Goal: Task Accomplishment & Management: Manage account settings

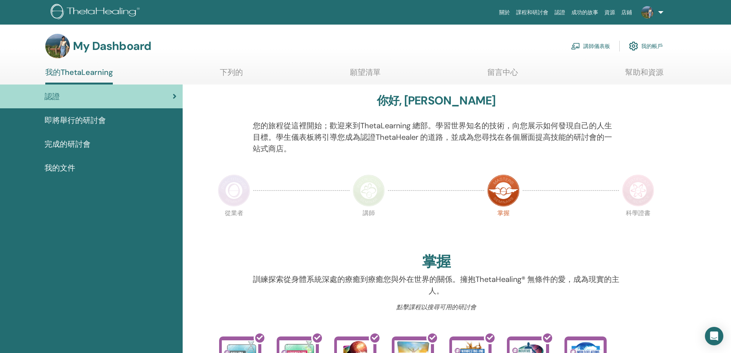
click at [577, 13] on font "成功的故事" at bounding box center [585, 12] width 27 height 6
click at [596, 47] on font "講師儀表板" at bounding box center [597, 46] width 27 height 7
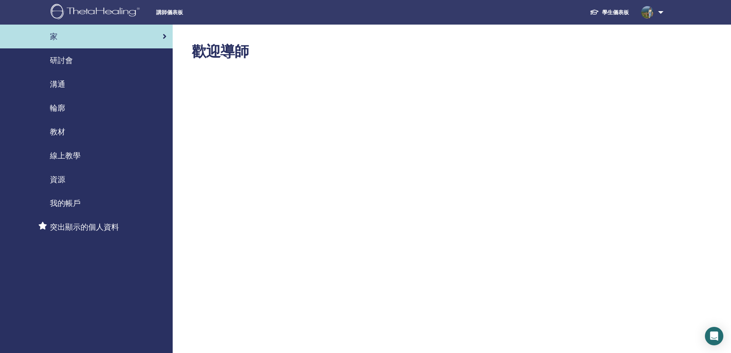
click at [89, 201] on div "我的帳戶" at bounding box center [86, 203] width 160 height 12
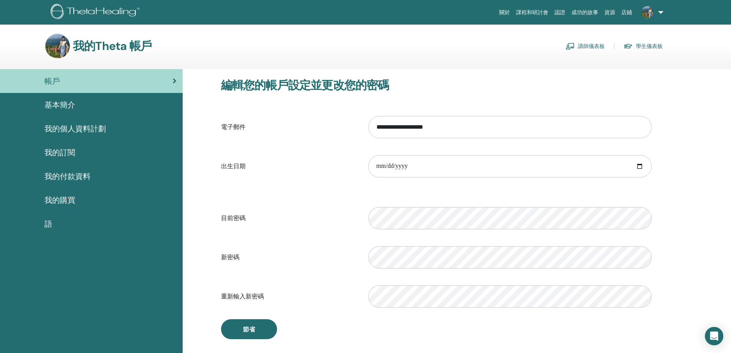
click at [84, 102] on div "基本簡介" at bounding box center [91, 105] width 170 height 12
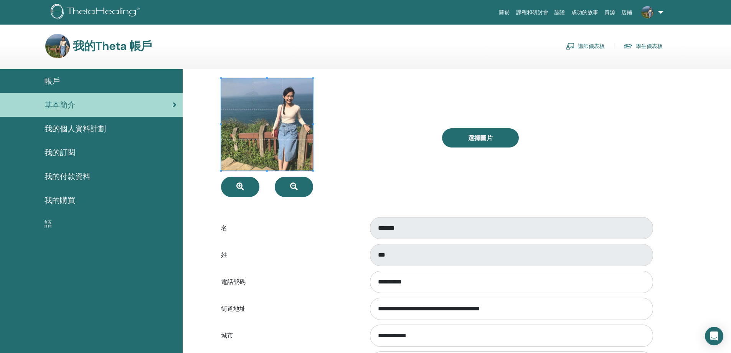
click at [125, 127] on div "我的個人資料計劃" at bounding box center [91, 129] width 170 height 12
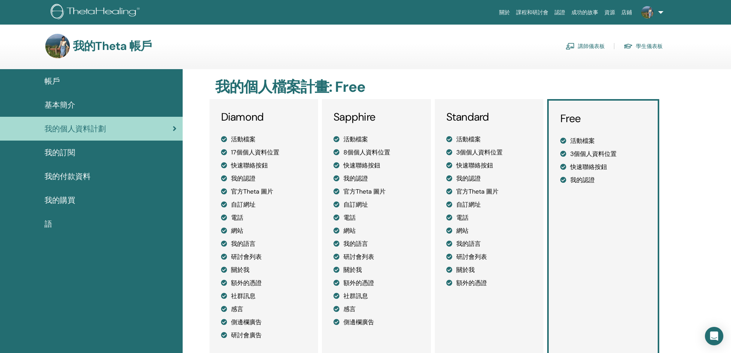
click at [125, 160] on link "我的訂閱" at bounding box center [91, 153] width 183 height 24
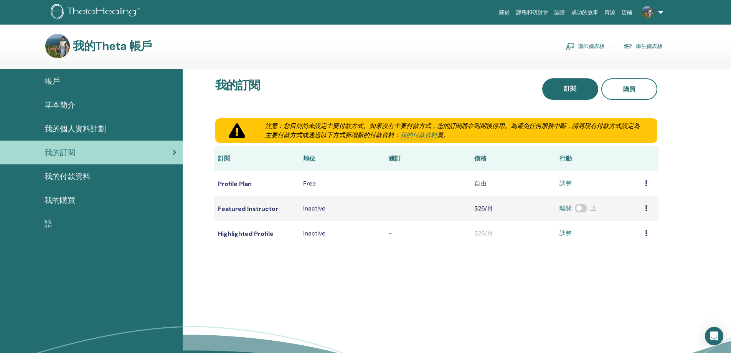
click at [119, 184] on link "我的付款資料" at bounding box center [91, 176] width 183 height 24
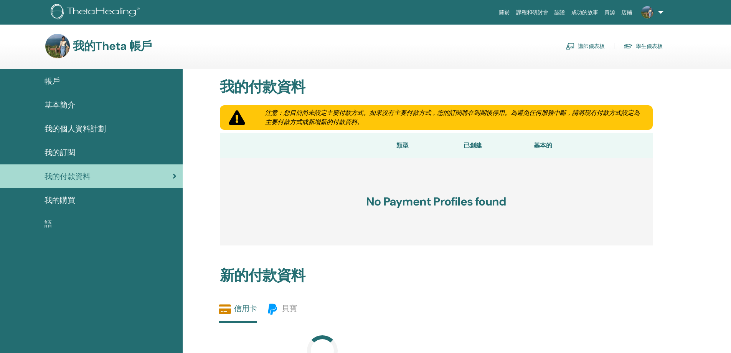
click at [119, 95] on link "基本簡介" at bounding box center [91, 105] width 183 height 24
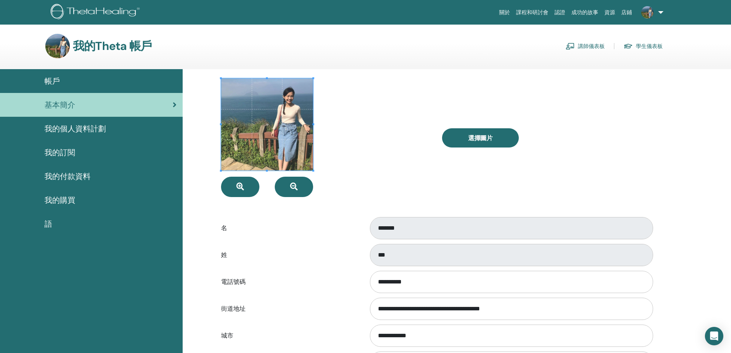
click at [127, 82] on div "帳戶" at bounding box center [91, 81] width 170 height 12
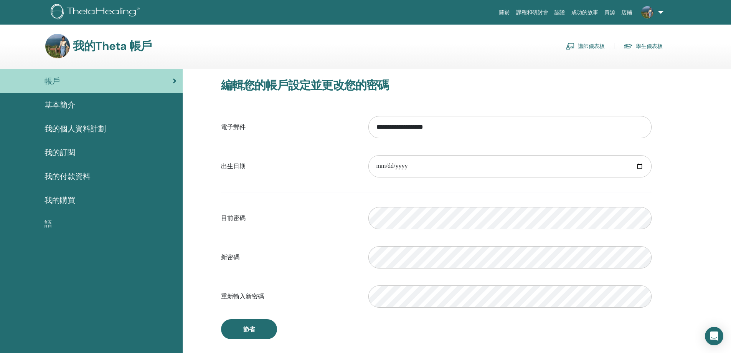
click at [590, 47] on font "講師儀表板" at bounding box center [591, 46] width 27 height 7
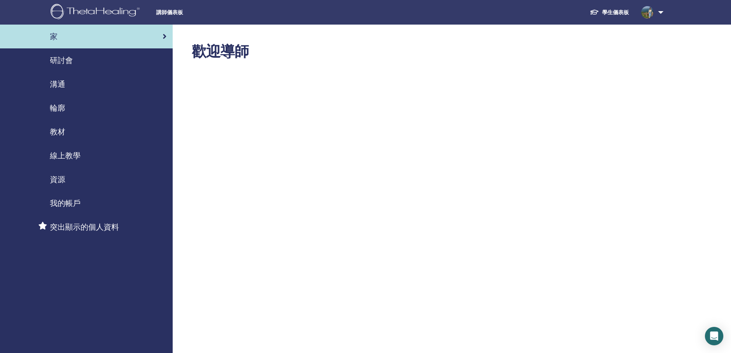
click at [94, 60] on div "研討會" at bounding box center [86, 61] width 160 height 12
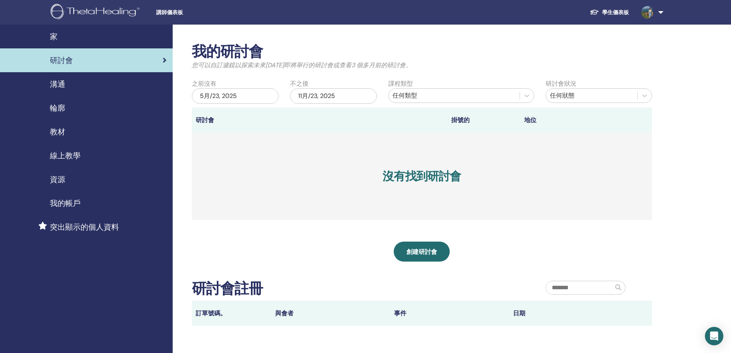
click at [91, 91] on link "溝通" at bounding box center [86, 84] width 173 height 24
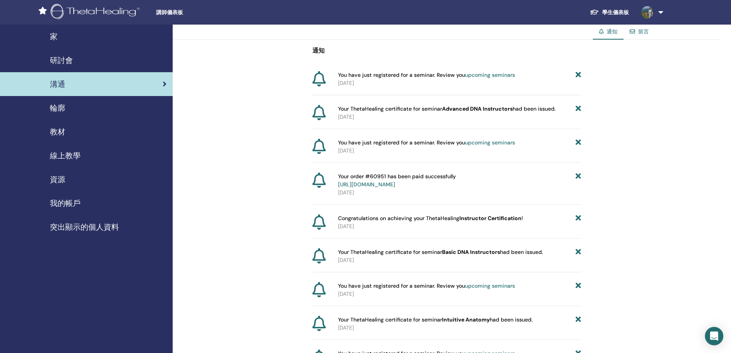
click at [81, 110] on div "輪廓" at bounding box center [86, 108] width 160 height 12
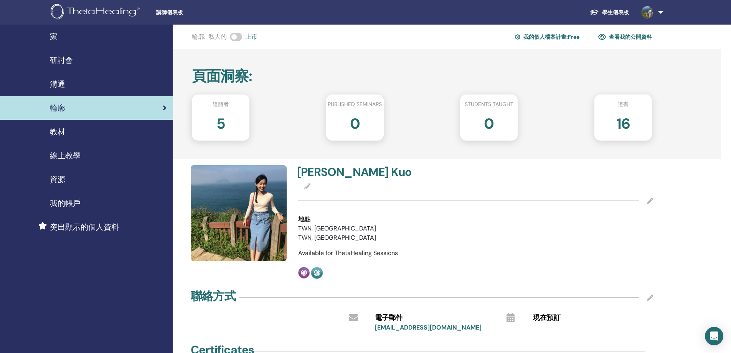
click at [98, 152] on div "線上教學" at bounding box center [86, 156] width 160 height 12
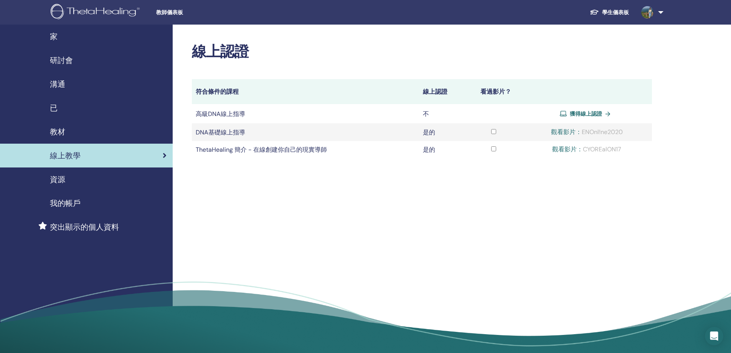
click at [126, 16] on img at bounding box center [97, 12] width 92 height 17
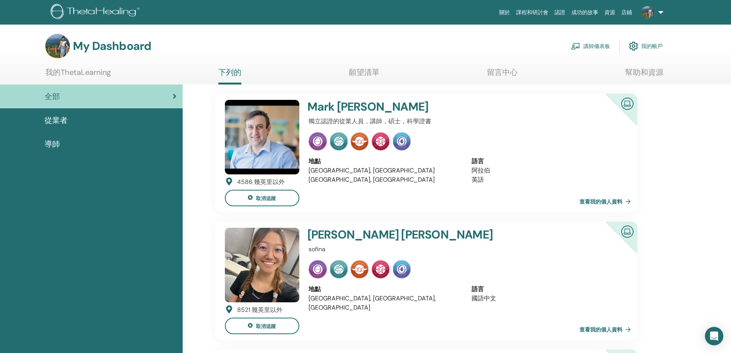
click at [98, 129] on link "從業者" at bounding box center [91, 120] width 183 height 24
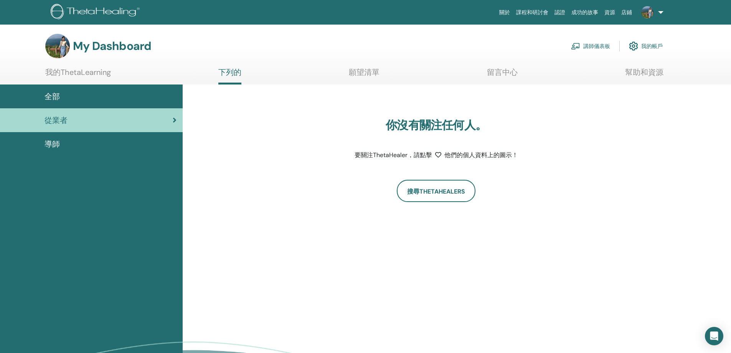
click at [106, 141] on div "導師" at bounding box center [91, 144] width 170 height 12
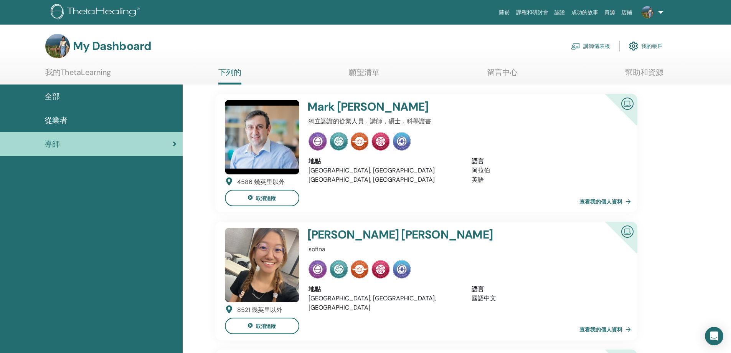
click at [588, 46] on font "講師儀表板" at bounding box center [597, 46] width 27 height 7
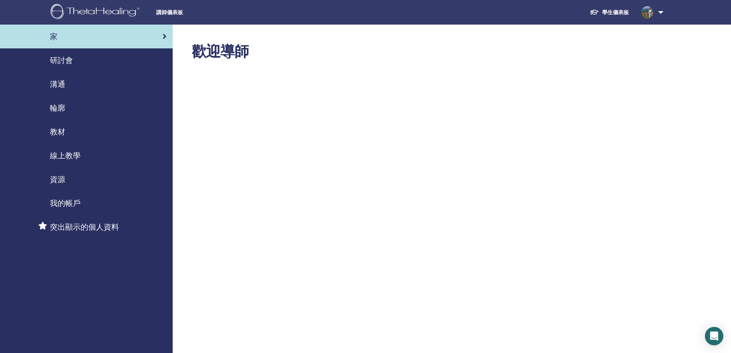
click at [627, 10] on font "學生儀表板" at bounding box center [615, 12] width 27 height 7
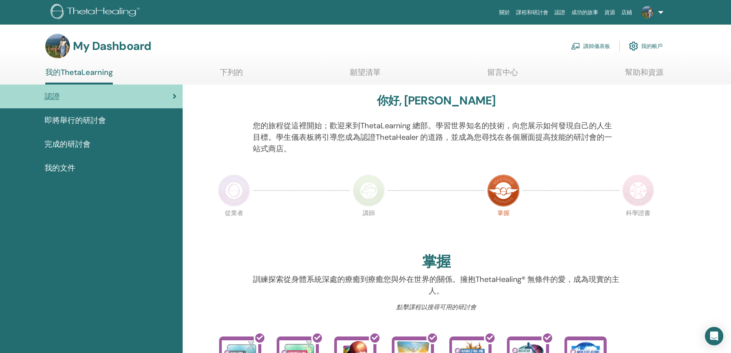
click at [532, 11] on font "課程和研討會" at bounding box center [532, 12] width 32 height 6
click at [641, 46] on link "我的帳戶" at bounding box center [646, 46] width 34 height 17
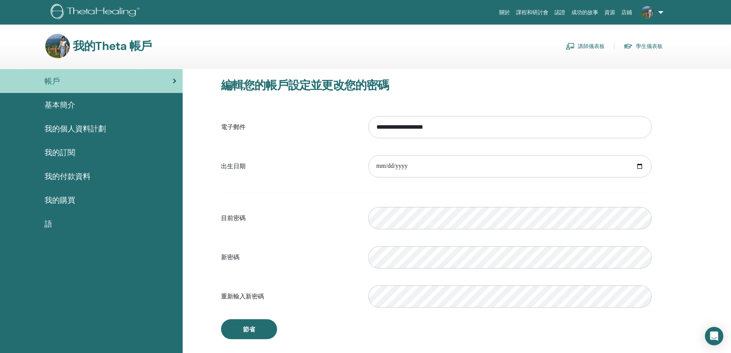
click at [131, 102] on div "基本簡介" at bounding box center [91, 105] width 170 height 12
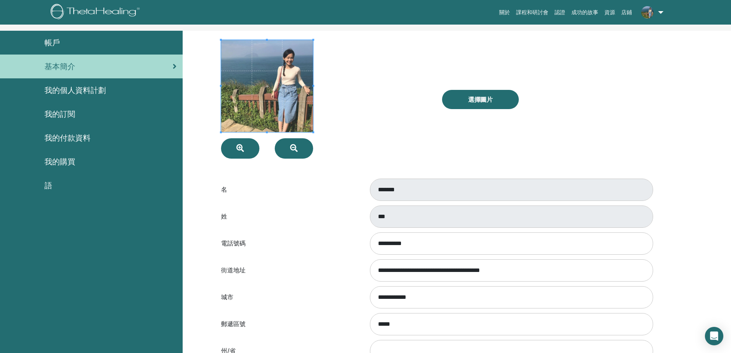
scroll to position [94, 0]
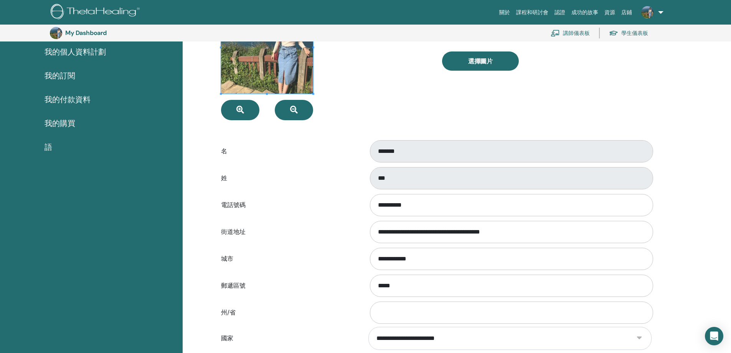
click at [365, 149] on div "*******" at bounding box center [510, 151] width 295 height 25
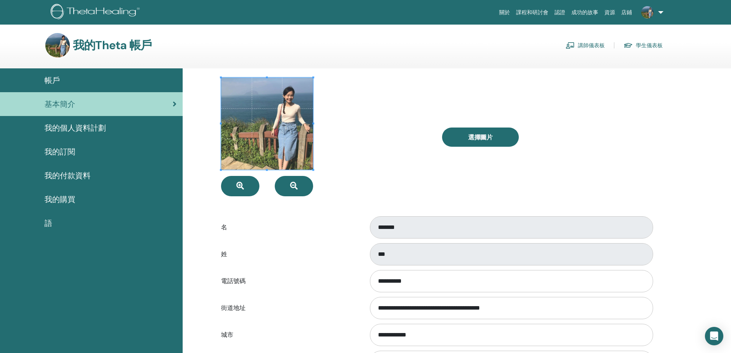
scroll to position [0, 0]
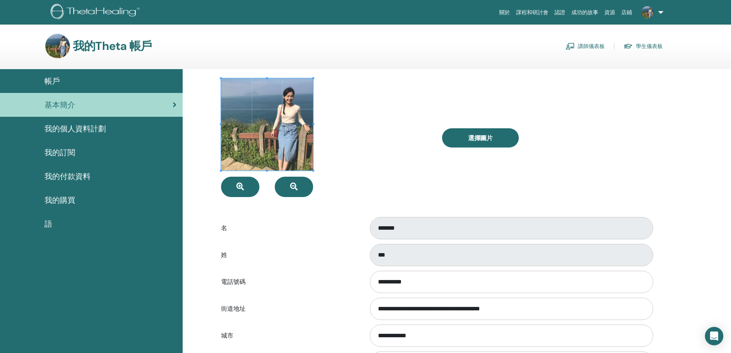
click at [88, 84] on div "帳戶" at bounding box center [91, 81] width 170 height 12
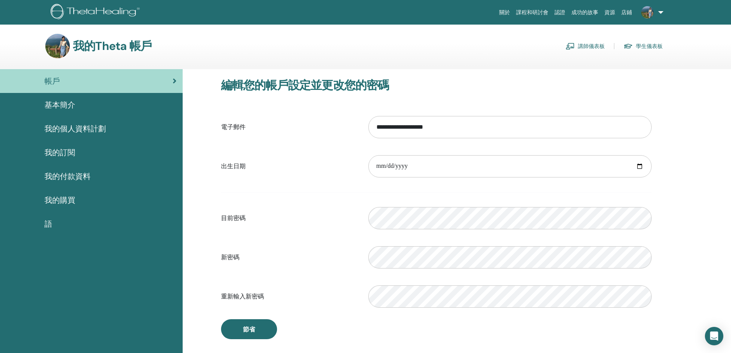
click at [89, 114] on link "基本簡介" at bounding box center [91, 105] width 183 height 24
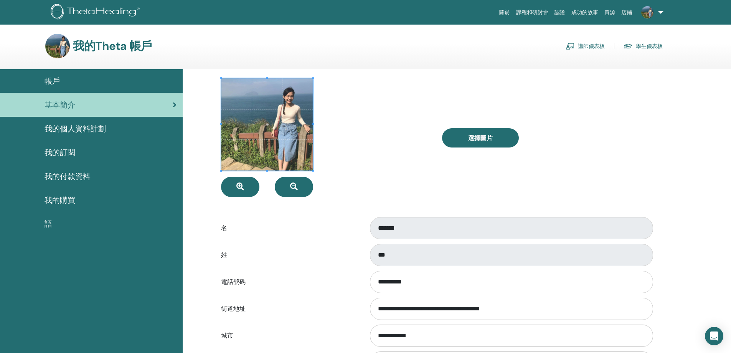
click at [93, 129] on font "我的個人資料計劃" at bounding box center [75, 129] width 61 height 10
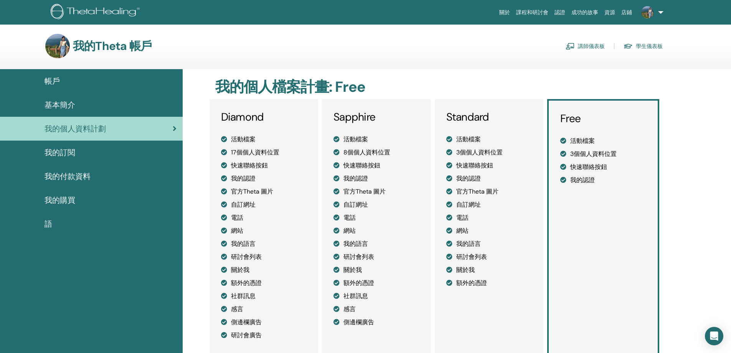
click at [87, 147] on div "我的訂閱" at bounding box center [91, 153] width 170 height 12
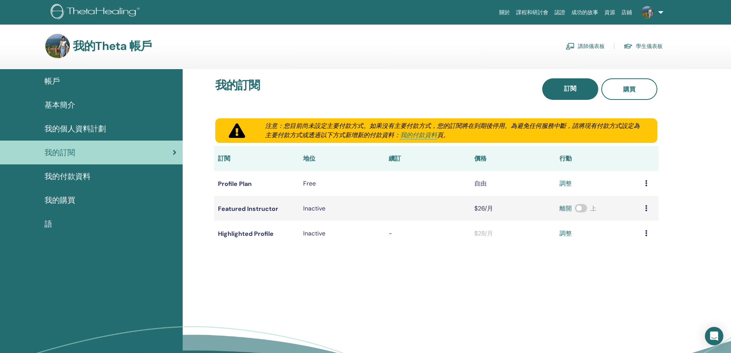
click at [589, 46] on font "講師儀表板" at bounding box center [591, 46] width 27 height 7
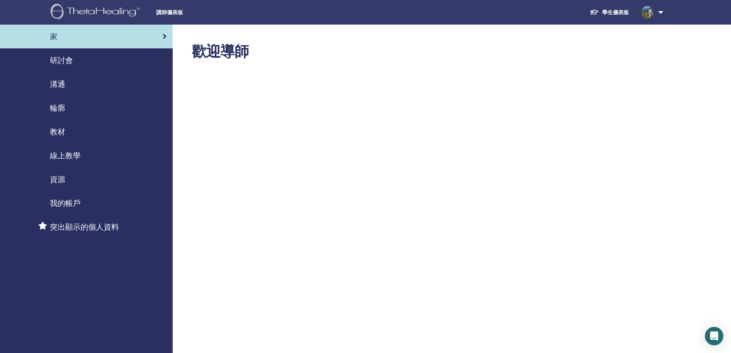
click at [92, 62] on div "研討會" at bounding box center [86, 61] width 160 height 12
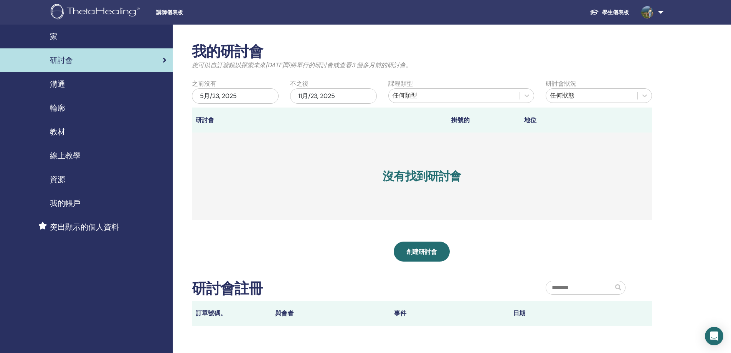
click at [84, 96] on link "輪廓" at bounding box center [86, 108] width 173 height 24
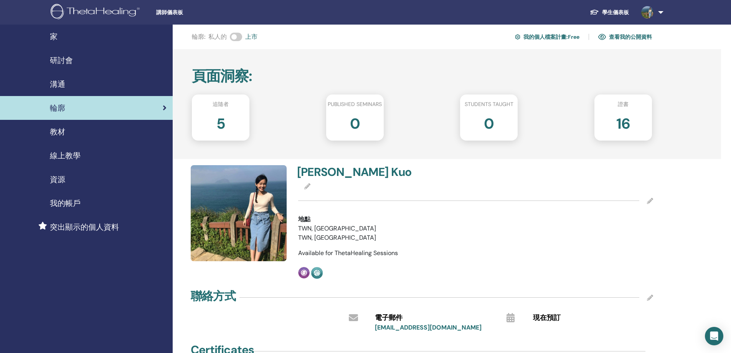
click at [90, 130] on div "教材" at bounding box center [86, 132] width 160 height 12
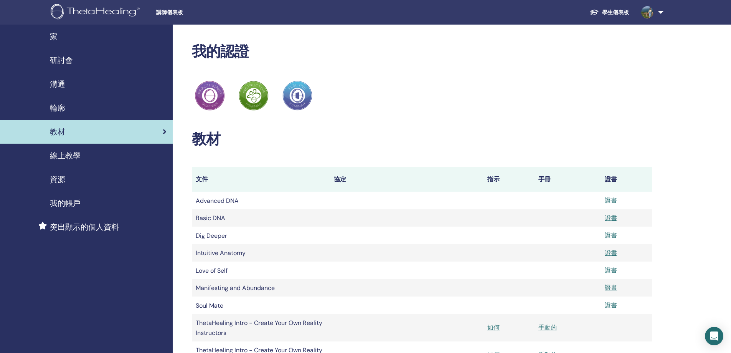
click at [98, 110] on div "輪廓" at bounding box center [86, 108] width 160 height 12
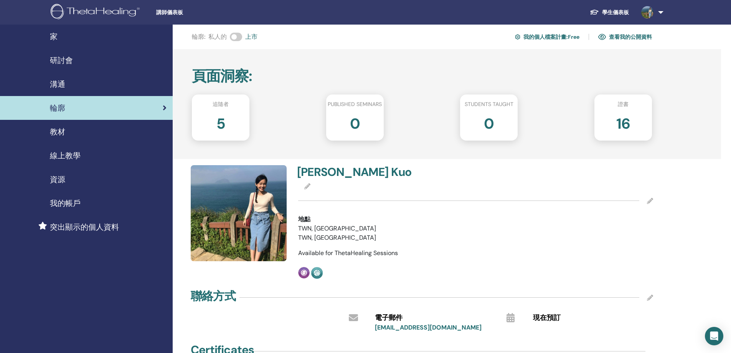
click at [625, 36] on font "查看我的公開資料" at bounding box center [630, 37] width 43 height 7
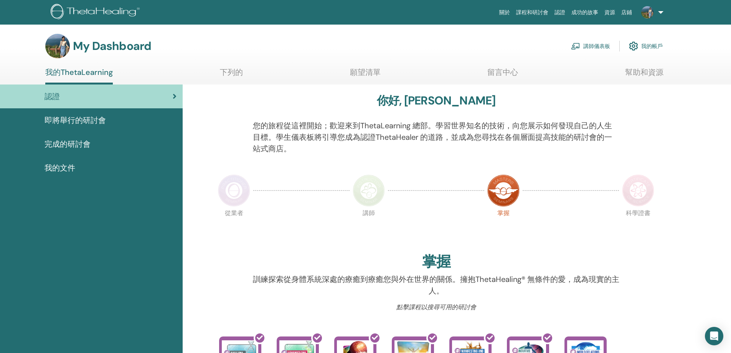
click at [585, 44] on font "講師儀表板" at bounding box center [597, 46] width 27 height 7
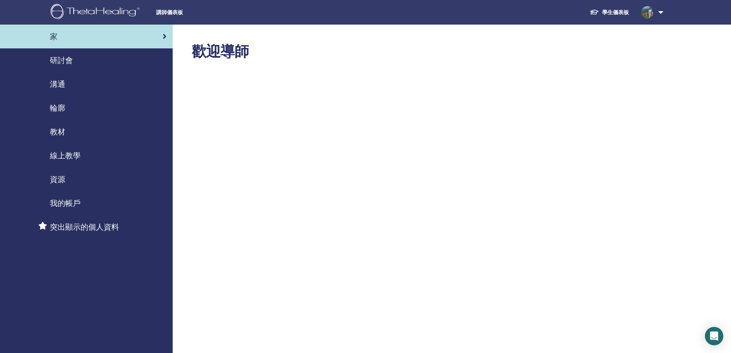
click at [99, 85] on div "溝通" at bounding box center [86, 84] width 160 height 12
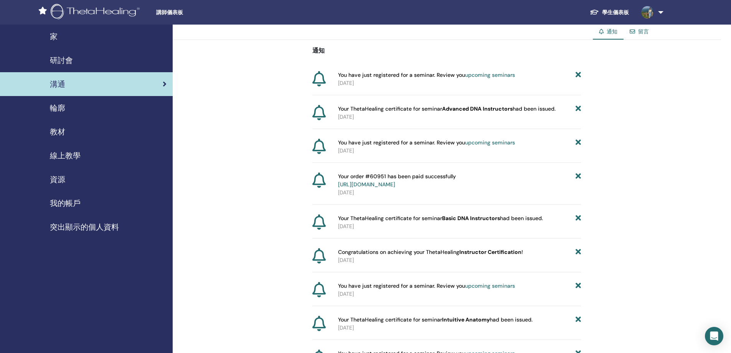
click at [99, 108] on div "輪廓" at bounding box center [86, 108] width 160 height 12
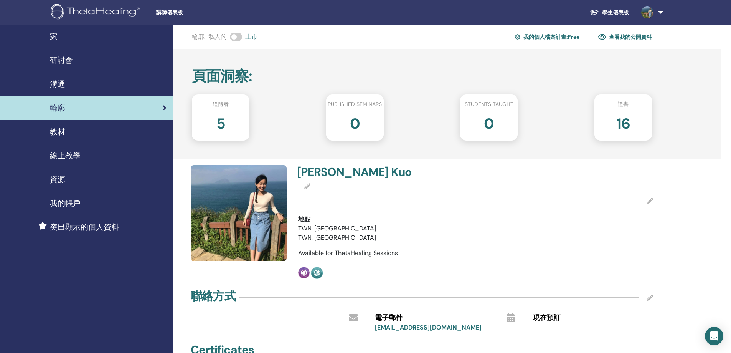
scroll to position [38, 0]
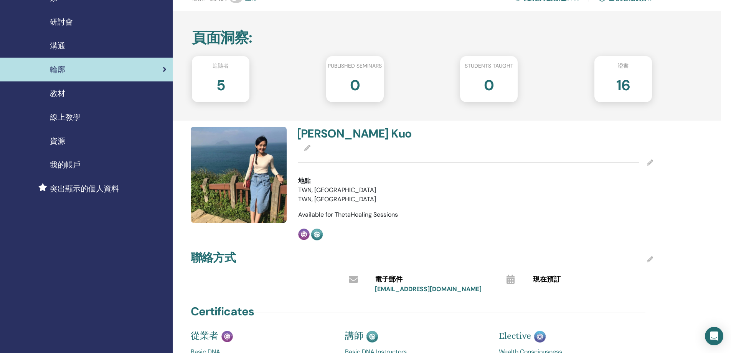
click at [651, 161] on icon at bounding box center [650, 162] width 6 height 6
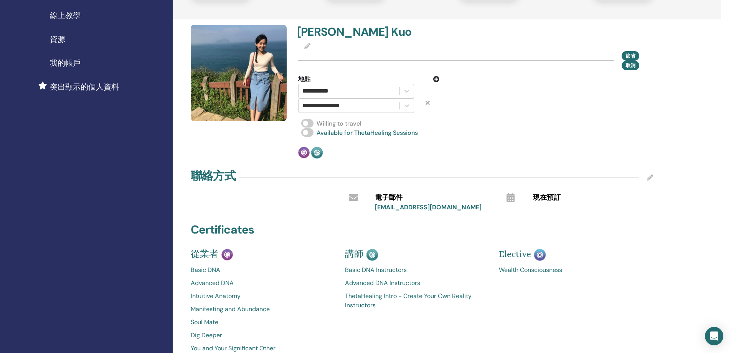
scroll to position [154, 0]
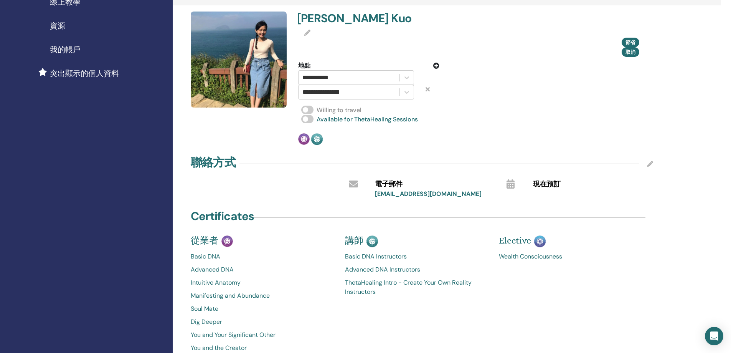
click at [650, 165] on icon at bounding box center [650, 164] width 6 height 6
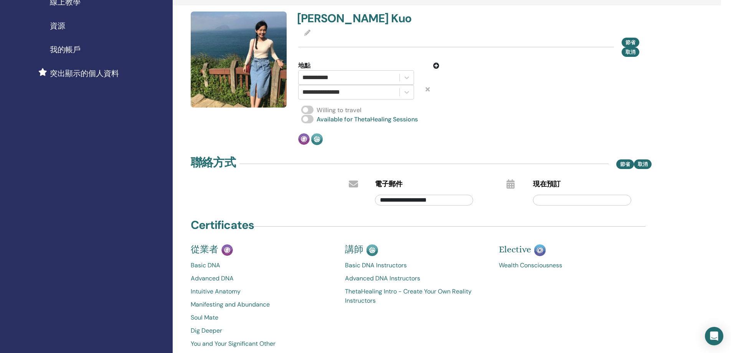
click at [573, 129] on div "**********" at bounding box center [476, 79] width 364 height 134
click at [309, 33] on icon at bounding box center [307, 33] width 6 height 6
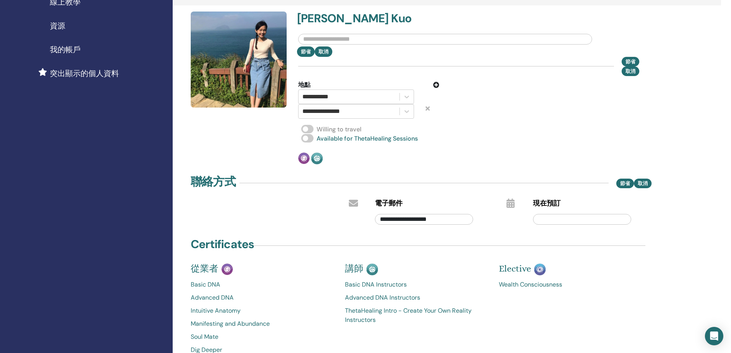
click at [434, 85] on icon at bounding box center [436, 85] width 6 height 6
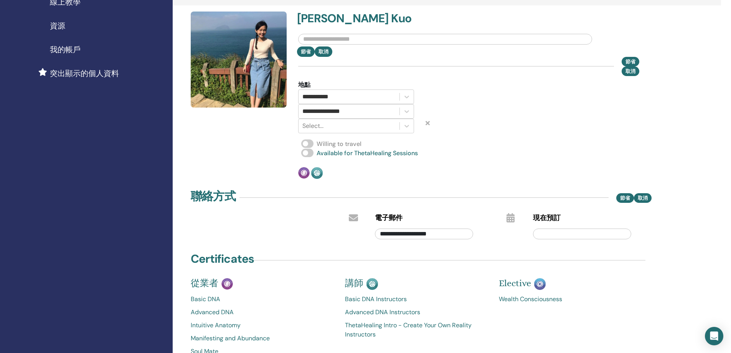
click at [428, 122] on icon at bounding box center [428, 123] width 4 height 6
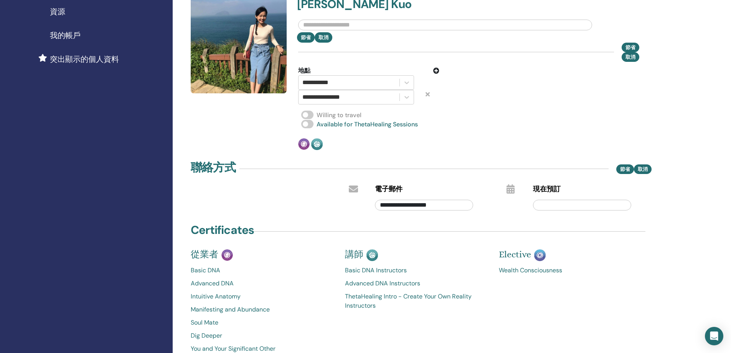
scroll to position [192, 0]
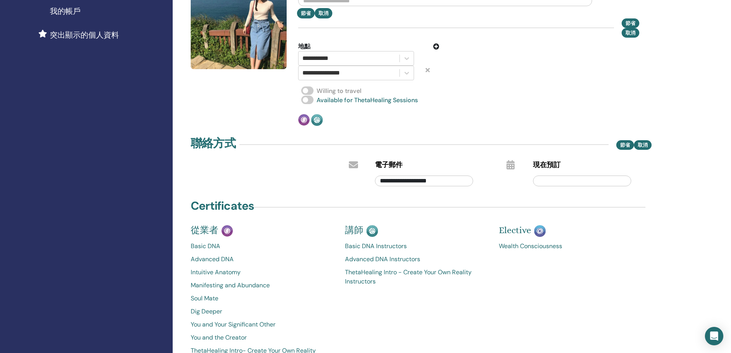
click at [424, 58] on div "**********" at bounding box center [369, 58] width 153 height 15
click at [405, 58] on icon at bounding box center [407, 58] width 5 height 3
click at [424, 62] on div "Use Up and Down to choose options, press Enter to select the currently focused …" at bounding box center [369, 58] width 153 height 15
click at [362, 74] on div "**********" at bounding box center [349, 73] width 93 height 11
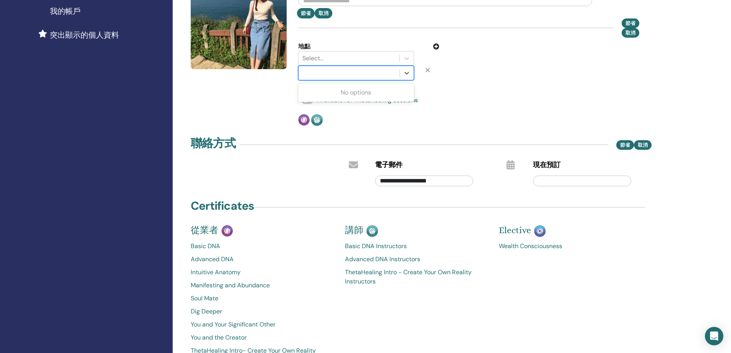
click at [443, 71] on div at bounding box center [432, 73] width 25 height 15
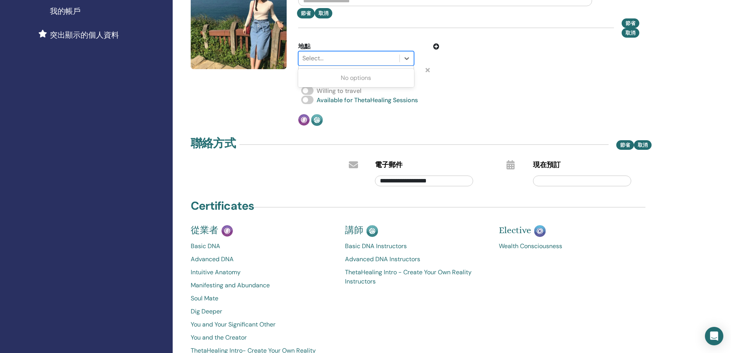
click at [380, 61] on div at bounding box center [349, 58] width 93 height 11
type input "*"
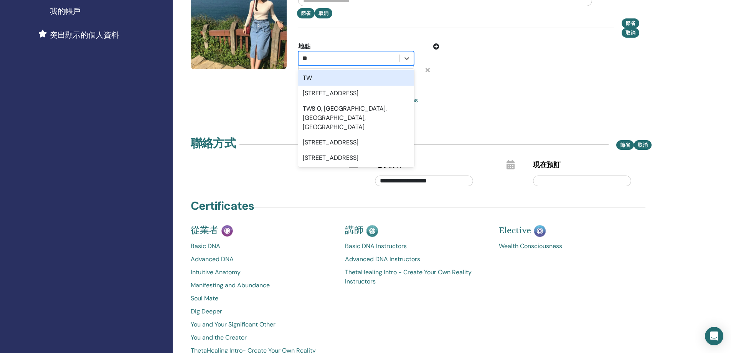
type input "*"
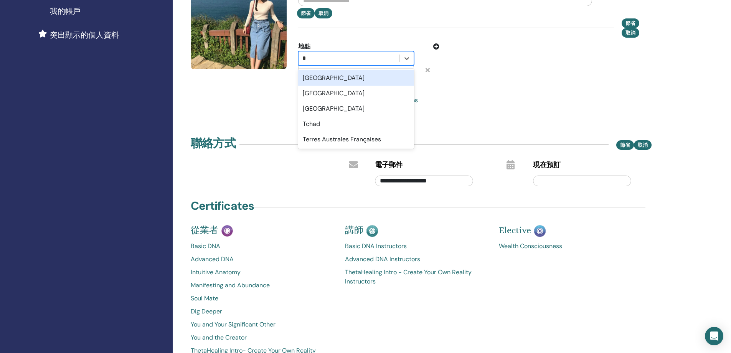
click at [374, 80] on div "Taiwan" at bounding box center [356, 77] width 116 height 15
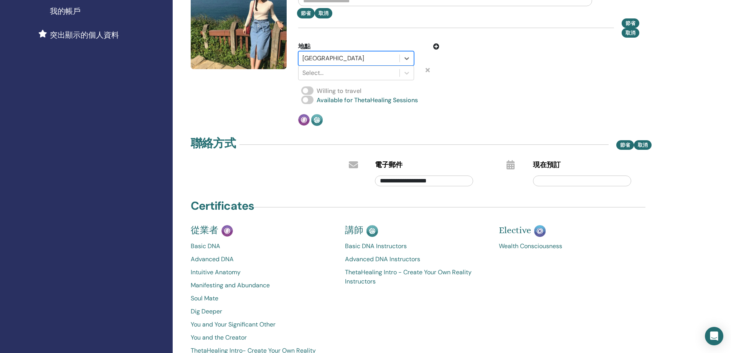
click at [371, 59] on div at bounding box center [349, 58] width 93 height 11
click at [472, 81] on div "Chen-Yu Kuo 節省 取消 節省 取消 地點 option Taiwan, selected. Use Up and Down to choose o…" at bounding box center [476, 49] width 364 height 153
click at [409, 73] on icon at bounding box center [407, 73] width 8 height 8
click at [379, 73] on div at bounding box center [349, 73] width 93 height 11
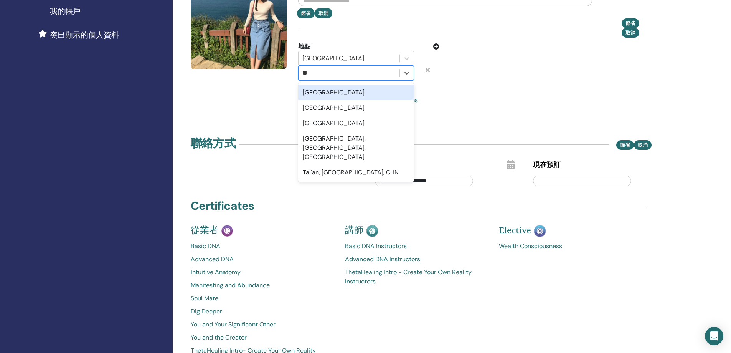
type input "***"
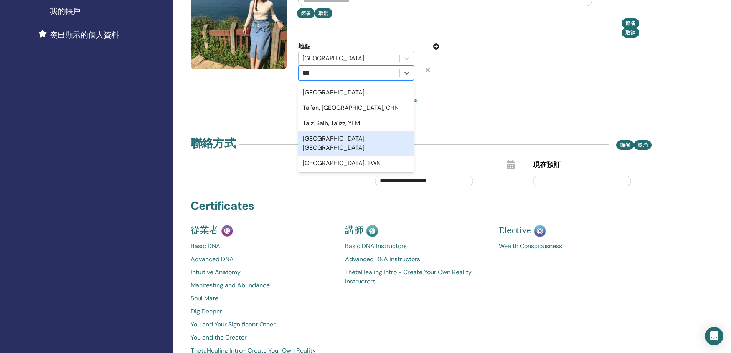
click at [370, 138] on div "Taipei City, TWN" at bounding box center [356, 143] width 116 height 25
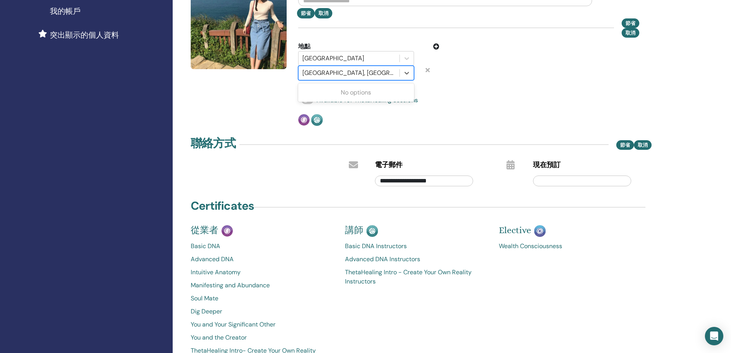
drag, startPoint x: 365, startPoint y: 73, endPoint x: 293, endPoint y: 73, distance: 71.4
click at [293, 73] on div "option Taipei City, TWN, selected. Use Up and Down to choose options, press Ent…" at bounding box center [356, 73] width 127 height 15
click at [444, 64] on div "Taiwan" at bounding box center [369, 58] width 153 height 15
click at [374, 76] on div at bounding box center [349, 73] width 93 height 11
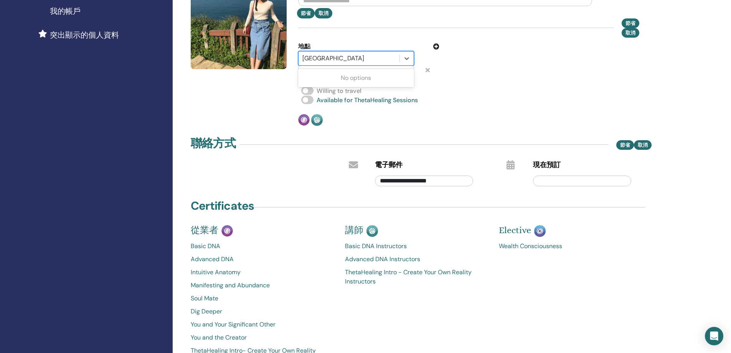
click at [364, 58] on div at bounding box center [349, 58] width 93 height 11
drag, startPoint x: 354, startPoint y: 60, endPoint x: 329, endPoint y: 61, distance: 25.4
click at [331, 61] on div at bounding box center [349, 58] width 93 height 11
drag, startPoint x: 311, startPoint y: 60, endPoint x: 335, endPoint y: 60, distance: 23.8
click at [335, 60] on div at bounding box center [349, 58] width 93 height 11
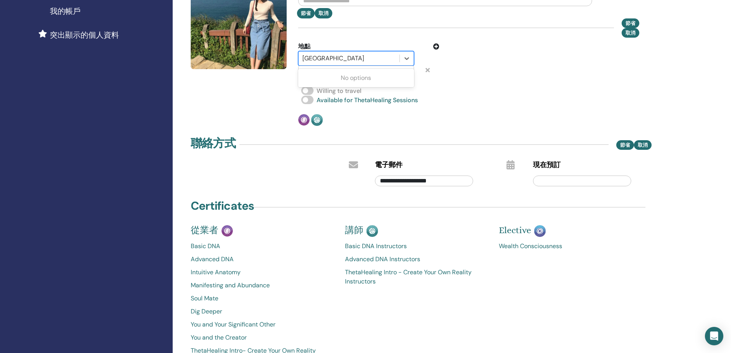
click at [330, 59] on div at bounding box center [349, 58] width 93 height 11
click at [331, 58] on div at bounding box center [349, 58] width 93 height 11
click at [346, 79] on font "No options" at bounding box center [356, 78] width 30 height 8
click at [329, 53] on div at bounding box center [349, 58] width 93 height 11
click at [324, 57] on div at bounding box center [349, 58] width 93 height 11
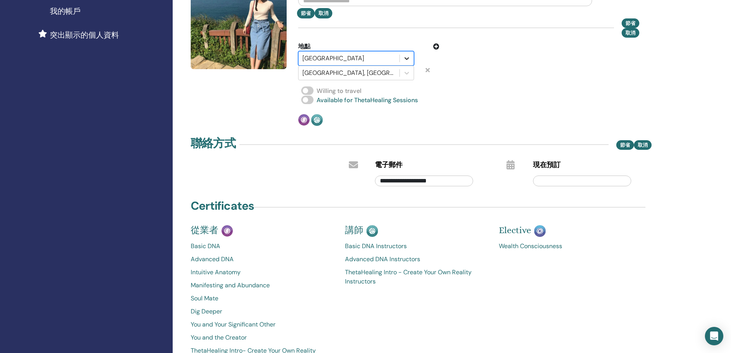
click at [405, 57] on icon at bounding box center [407, 59] width 8 height 8
click at [371, 73] on div at bounding box center [349, 73] width 93 height 11
click at [428, 73] on div at bounding box center [432, 73] width 25 height 15
click at [427, 71] on icon at bounding box center [428, 70] width 4 height 6
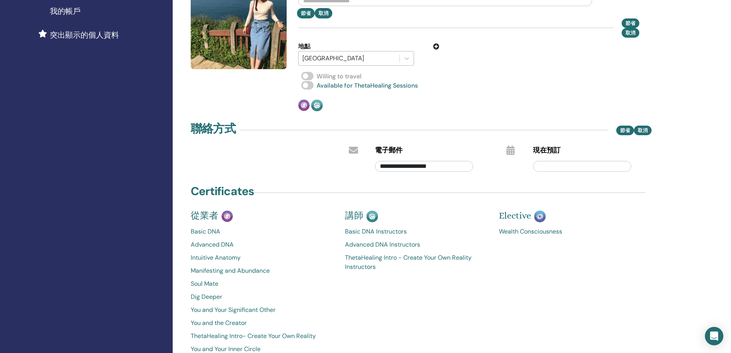
click at [382, 56] on div at bounding box center [349, 58] width 93 height 11
click at [373, 81] on div "No options" at bounding box center [356, 77] width 116 height 15
click at [413, 55] on div at bounding box center [407, 58] width 14 height 14
click at [436, 48] on icon at bounding box center [436, 46] width 6 height 6
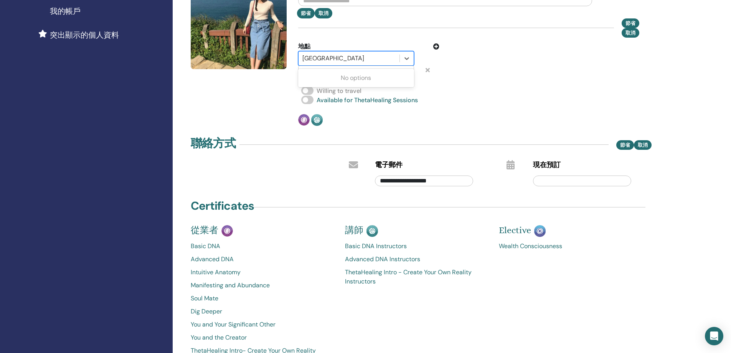
click at [399, 58] on div "Taiwan" at bounding box center [349, 58] width 101 height 14
click at [408, 59] on icon at bounding box center [407, 59] width 8 height 8
click at [408, 58] on icon at bounding box center [407, 58] width 5 height 3
click at [376, 56] on div at bounding box center [349, 58] width 93 height 11
click at [430, 70] on div at bounding box center [432, 73] width 25 height 15
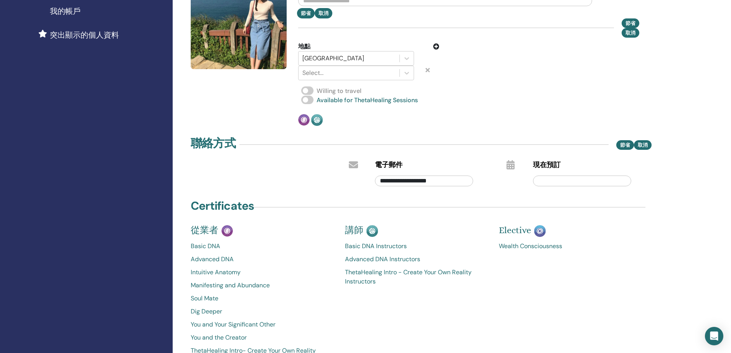
click at [429, 70] on icon at bounding box center [428, 70] width 4 height 6
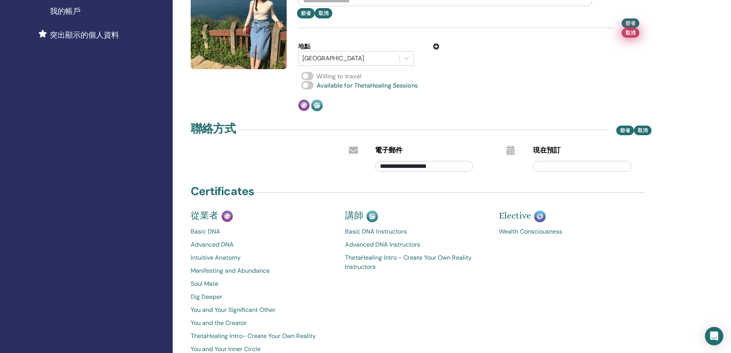
click at [633, 34] on font "取消" at bounding box center [631, 33] width 10 height 7
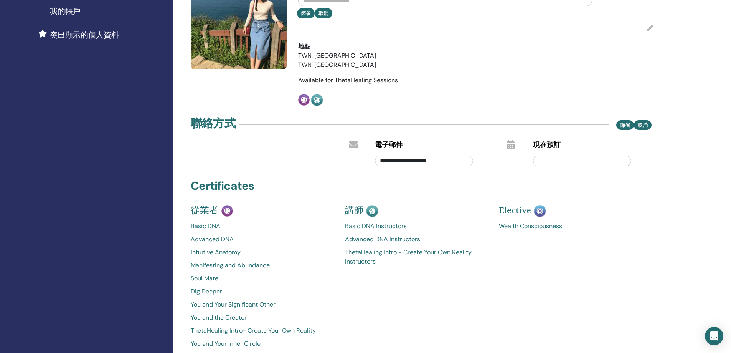
click at [648, 29] on icon at bounding box center [650, 28] width 6 height 6
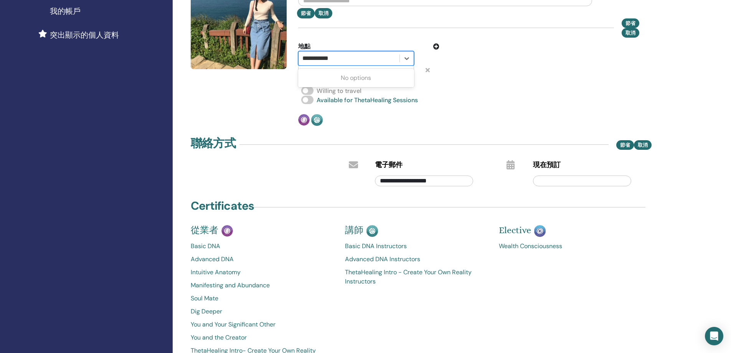
click at [365, 59] on div "**********" at bounding box center [349, 58] width 93 height 11
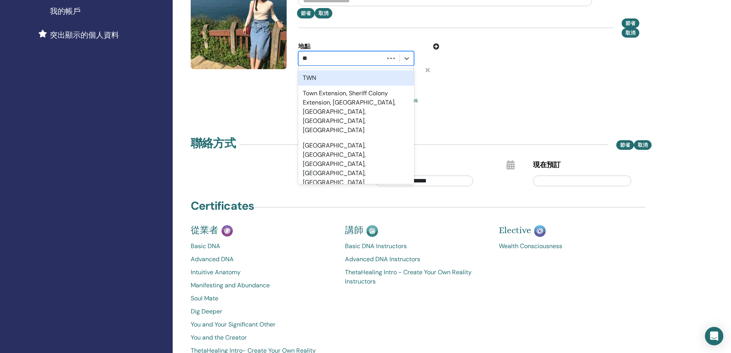
type input "*"
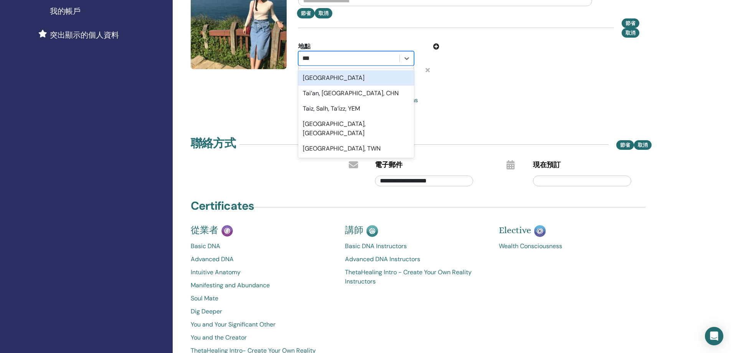
type input "****"
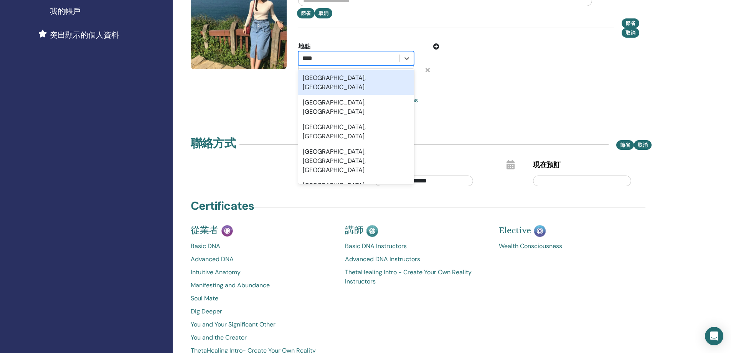
click at [365, 80] on div "Taipei City, TWN" at bounding box center [356, 82] width 116 height 25
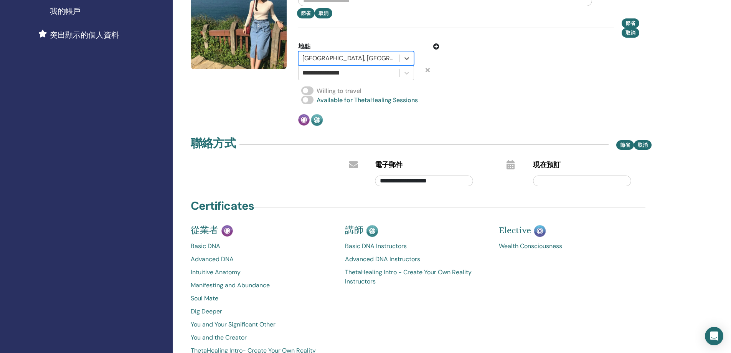
click at [428, 71] on icon at bounding box center [428, 70] width 4 height 6
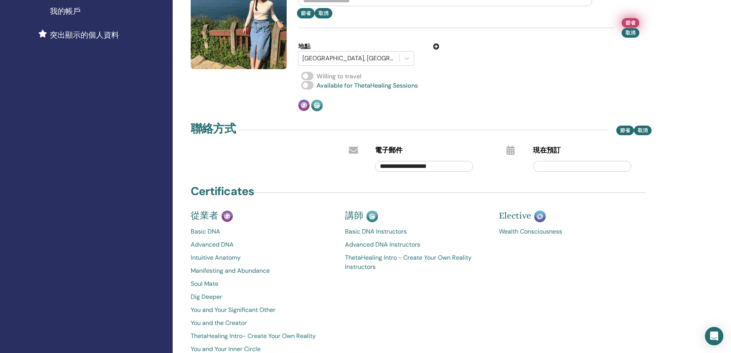
click at [632, 23] on font "節省" at bounding box center [631, 23] width 10 height 7
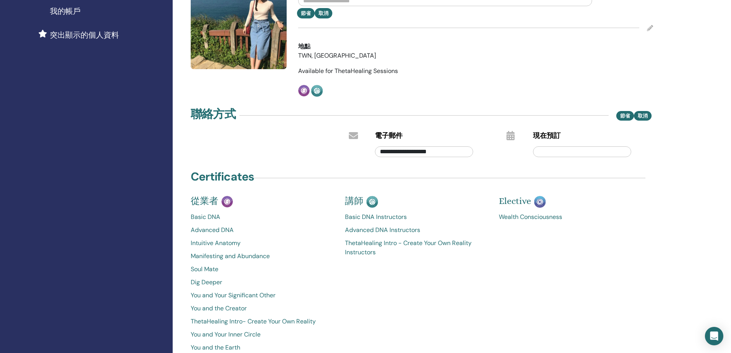
click at [653, 28] on icon at bounding box center [650, 28] width 6 height 6
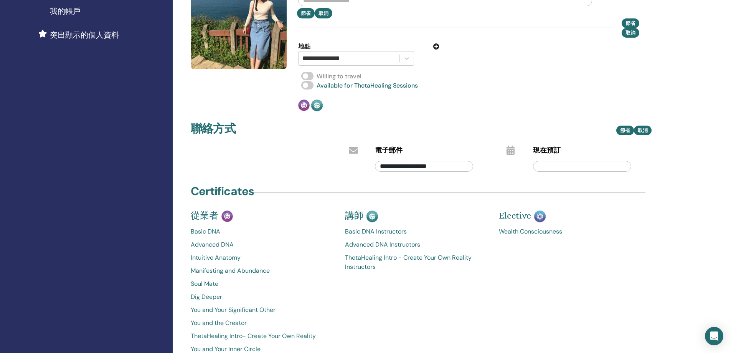
click at [438, 45] on icon at bounding box center [436, 46] width 6 height 6
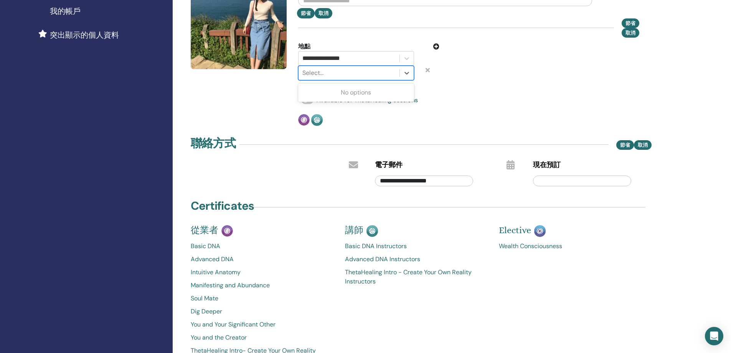
click at [352, 74] on div at bounding box center [349, 73] width 93 height 11
type input "**********"
click at [435, 83] on div "**********" at bounding box center [476, 49] width 364 height 153
click at [341, 71] on div at bounding box center [349, 73] width 93 height 11
click at [521, 73] on div at bounding box center [521, 61] width 153 height 38
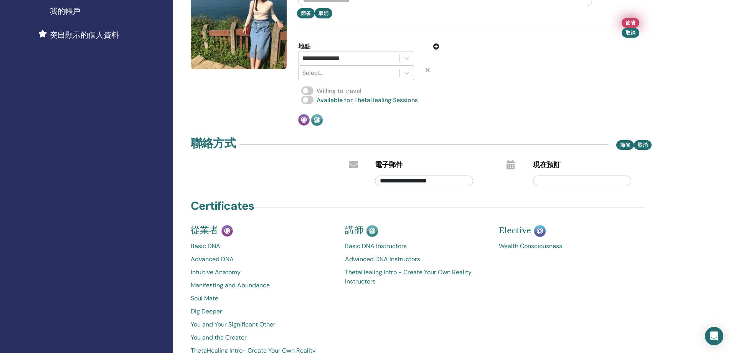
click at [638, 21] on button "節省" at bounding box center [631, 23] width 18 height 10
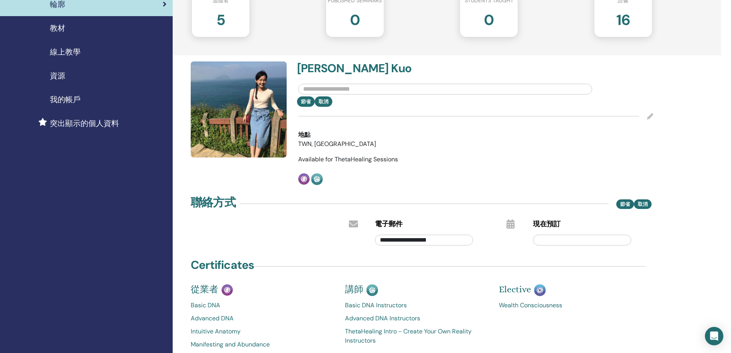
scroll to position [115, 0]
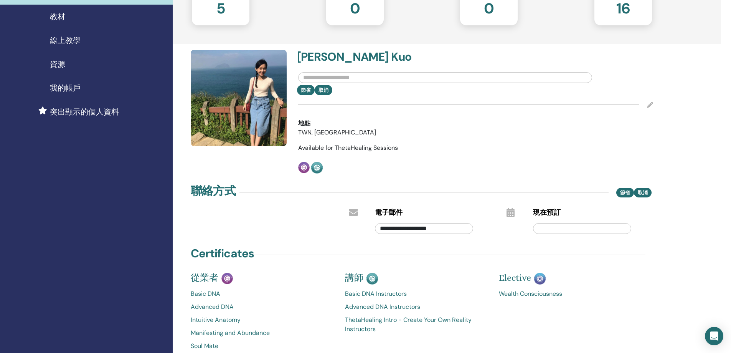
click at [274, 216] on div at bounding box center [264, 221] width 158 height 30
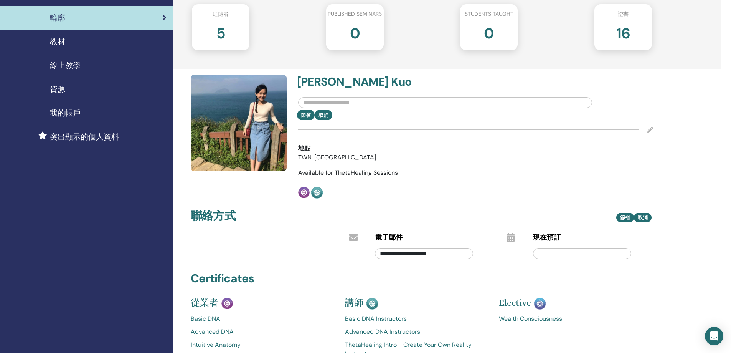
scroll to position [77, 0]
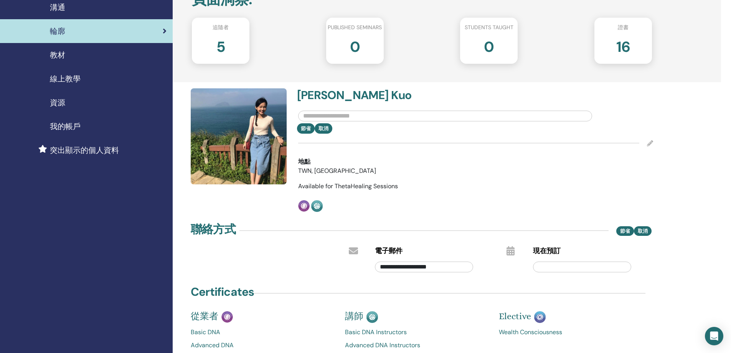
click at [114, 56] on div "教材" at bounding box center [86, 55] width 160 height 12
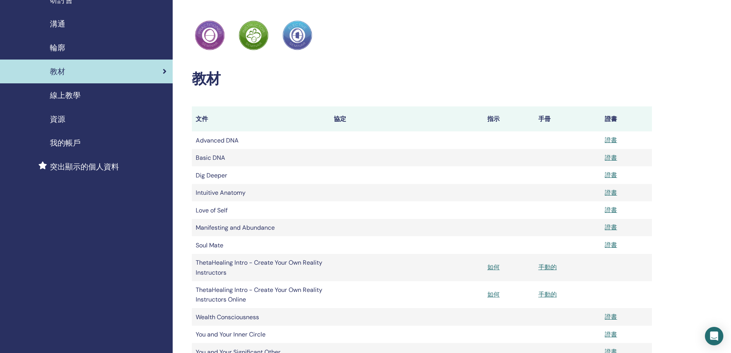
scroll to position [38, 0]
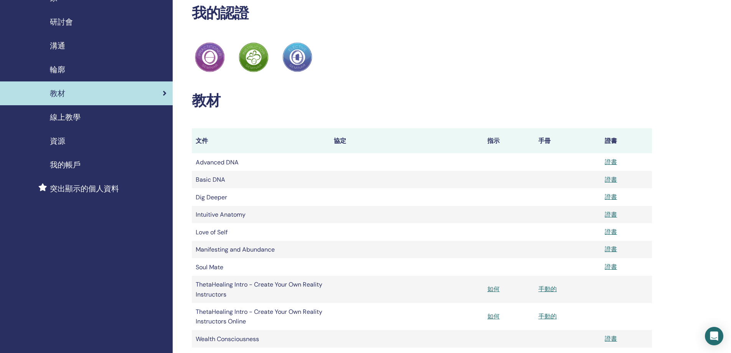
click at [91, 121] on div "線上教學" at bounding box center [86, 117] width 160 height 12
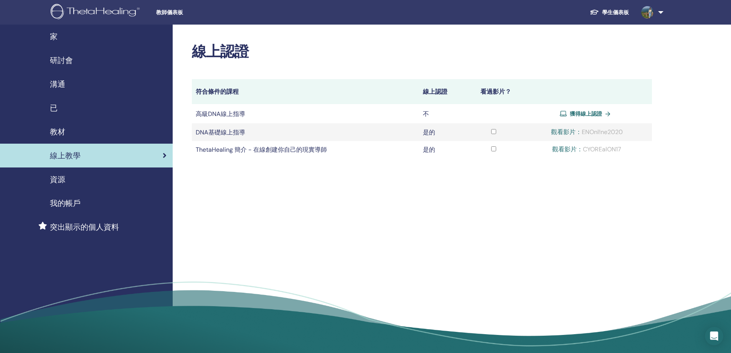
click at [102, 200] on div "我的帳戶" at bounding box center [86, 203] width 160 height 12
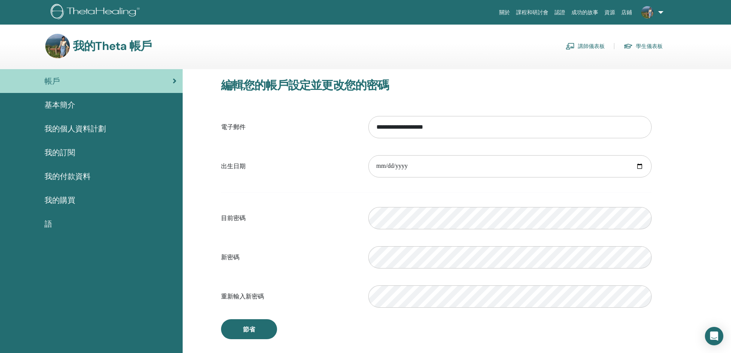
click at [598, 41] on link "講師儀表板" at bounding box center [585, 46] width 39 height 12
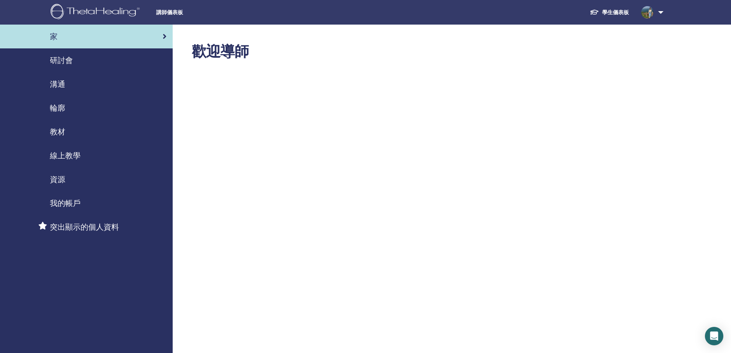
click at [77, 111] on div "輪廓" at bounding box center [86, 108] width 160 height 12
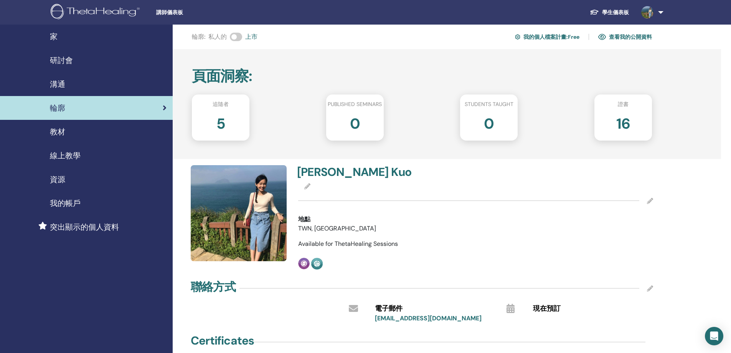
click at [651, 201] on icon at bounding box center [650, 201] width 6 height 6
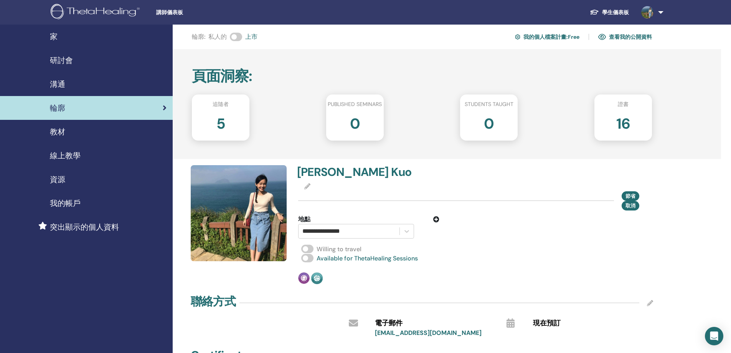
click at [492, 230] on div at bounding box center [521, 227] width 153 height 24
click at [439, 220] on icon at bounding box center [436, 219] width 6 height 6
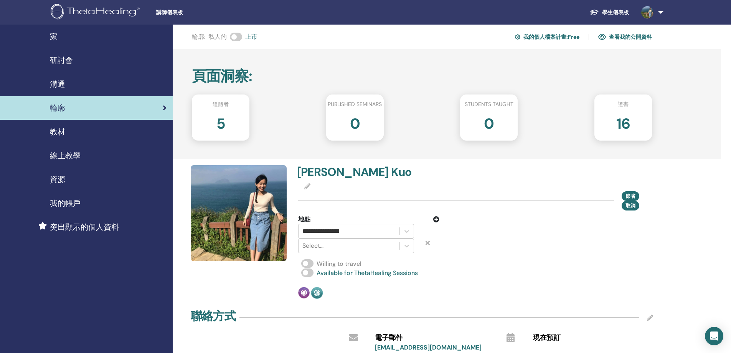
click at [439, 220] on icon at bounding box center [436, 219] width 6 height 6
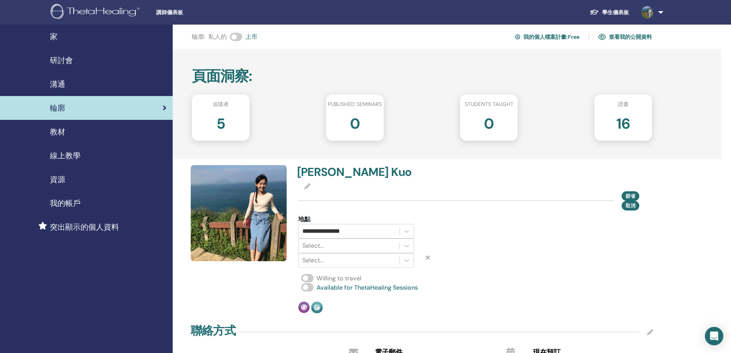
click at [439, 220] on div "地點" at bounding box center [368, 219] width 141 height 9
click at [441, 222] on div "**********" at bounding box center [369, 241] width 153 height 53
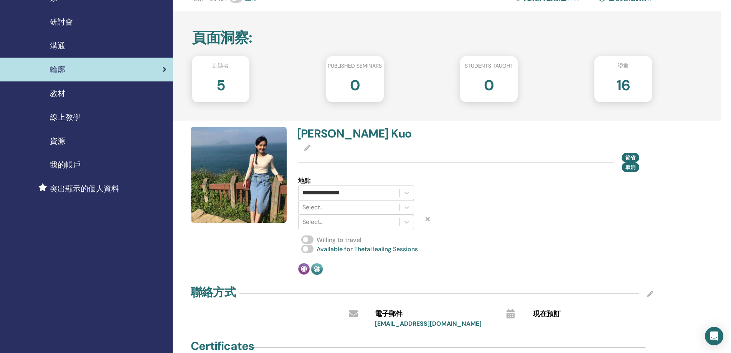
click at [429, 216] on icon at bounding box center [428, 219] width 4 height 6
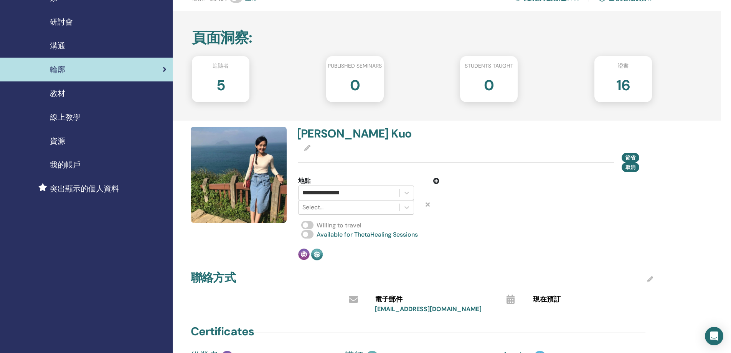
drag, startPoint x: 428, startPoint y: 204, endPoint x: 445, endPoint y: 207, distance: 16.7
click at [428, 206] on icon at bounding box center [428, 204] width 4 height 6
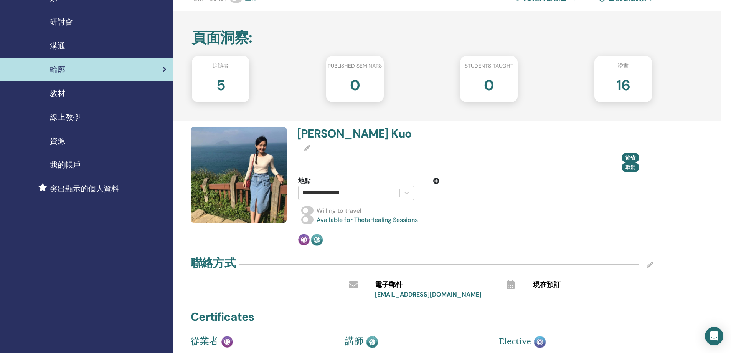
click at [568, 211] on div "Willing to travel" at bounding box center [475, 210] width 355 height 9
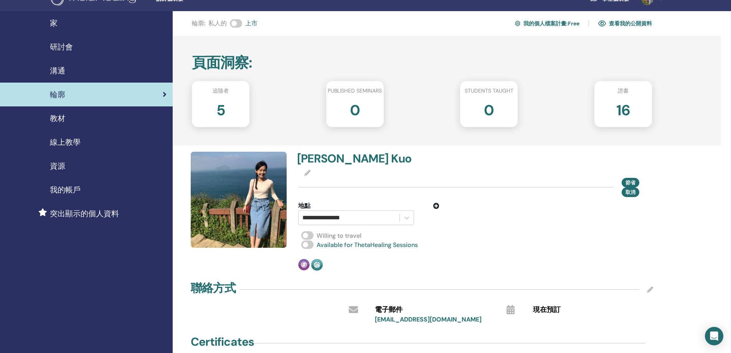
scroll to position [0, 0]
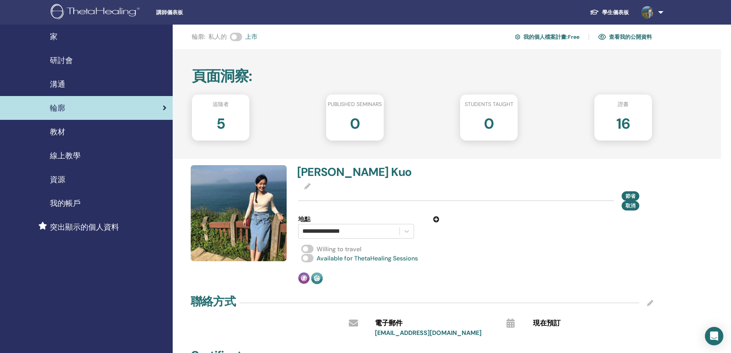
click at [124, 159] on div "線上教學" at bounding box center [86, 156] width 160 height 12
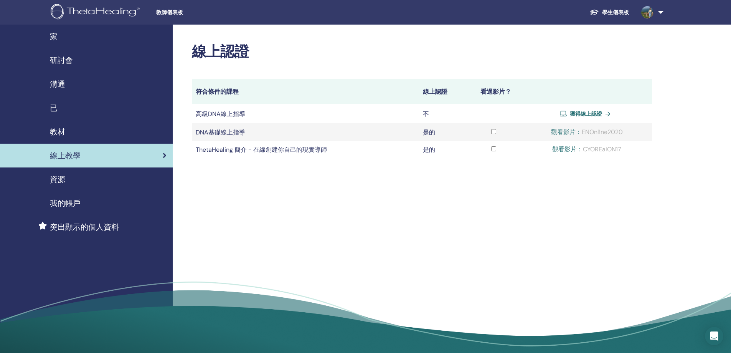
click at [117, 183] on div "資源" at bounding box center [86, 180] width 160 height 12
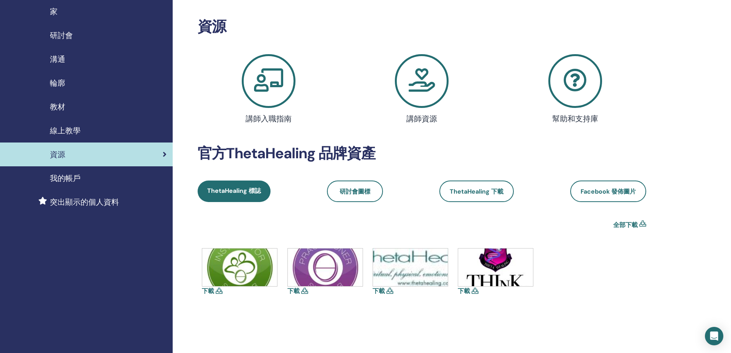
scroll to position [38, 0]
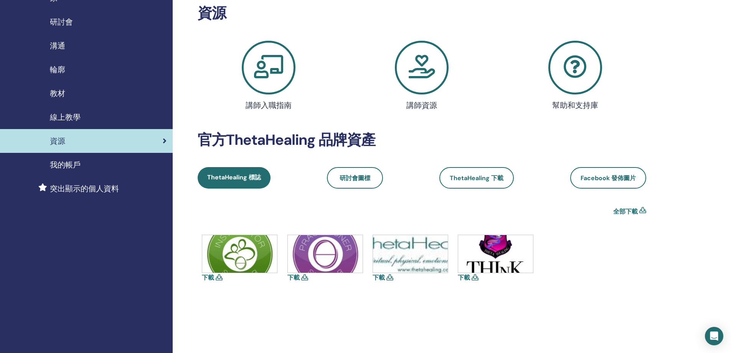
click at [119, 172] on link "我的帳戶" at bounding box center [86, 165] width 173 height 24
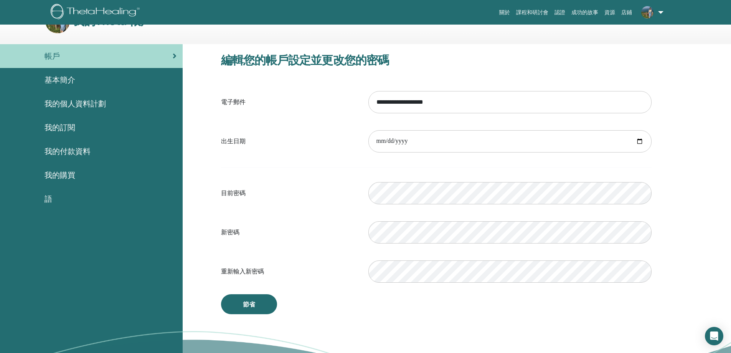
scroll to position [38, 0]
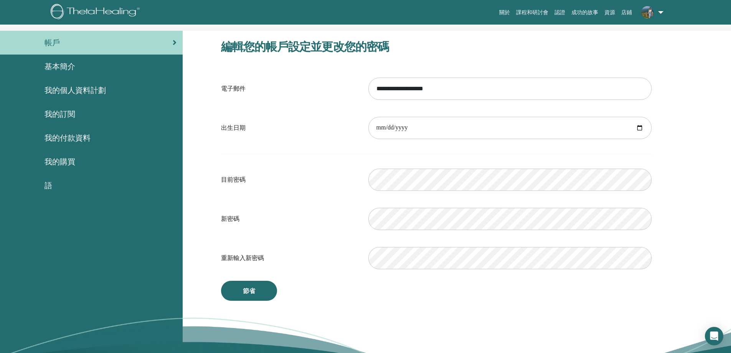
click at [115, 187] on div "語" at bounding box center [91, 186] width 170 height 12
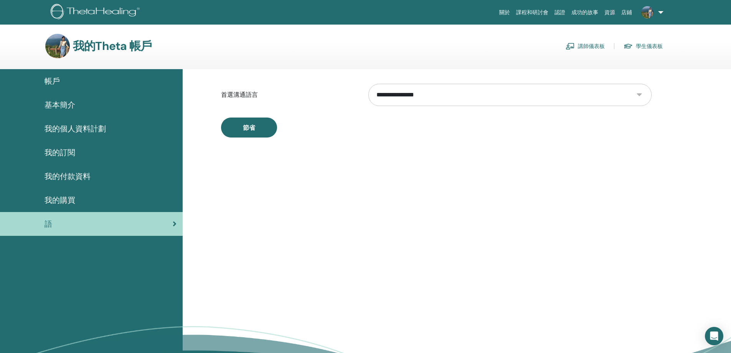
click at [595, 99] on select "**********" at bounding box center [510, 95] width 283 height 22
click at [688, 103] on div "**********" at bounding box center [457, 236] width 549 height 334
click at [590, 171] on div "**********" at bounding box center [457, 236] width 549 height 334
click at [433, 93] on select "**********" at bounding box center [510, 95] width 283 height 22
click at [336, 124] on div "節省" at bounding box center [436, 127] width 431 height 20
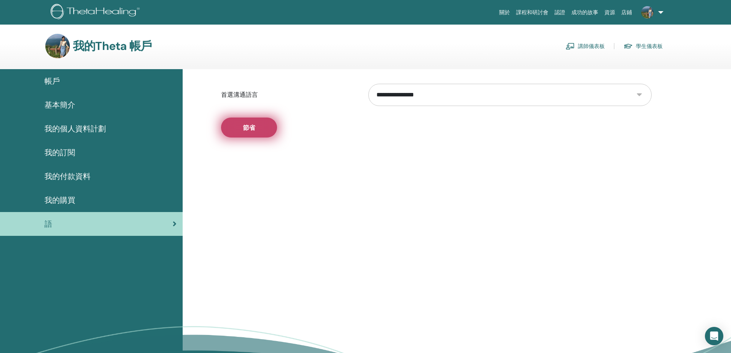
click at [266, 122] on button "節省" at bounding box center [249, 127] width 56 height 20
click at [320, 96] on label "首選溝通語言" at bounding box center [288, 95] width 147 height 15
click at [94, 83] on div "帳戶" at bounding box center [91, 81] width 170 height 12
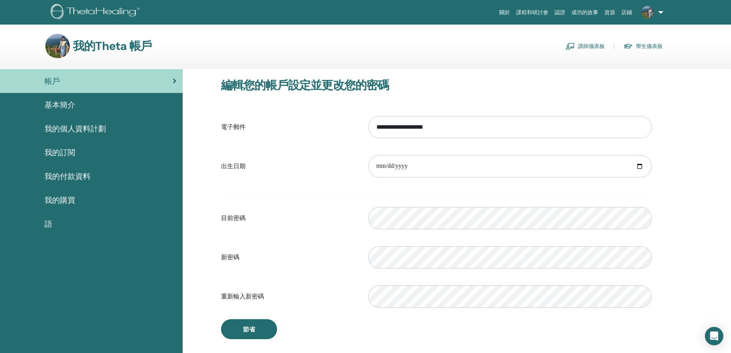
click at [95, 109] on div "基本簡介" at bounding box center [91, 105] width 170 height 12
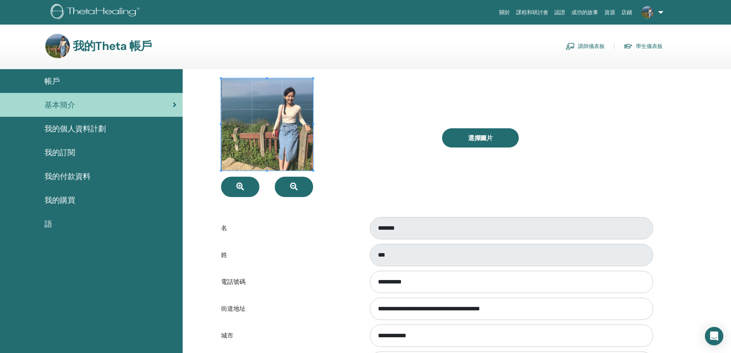
click at [252, 134] on span at bounding box center [267, 124] width 92 height 92
click at [238, 189] on icon "button" at bounding box center [240, 187] width 8 height 8
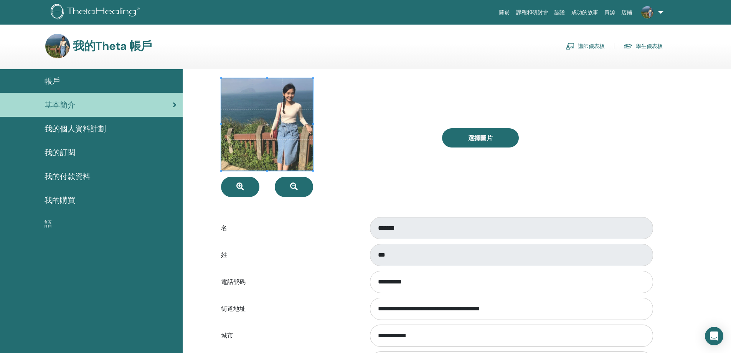
click at [244, 160] on span at bounding box center [267, 124] width 92 height 92
click at [238, 188] on icon "button" at bounding box center [240, 187] width 8 height 8
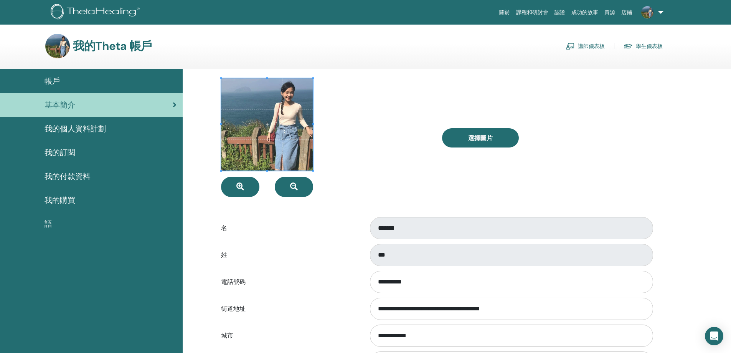
click at [244, 157] on span at bounding box center [267, 124] width 92 height 92
click at [280, 182] on button "button" at bounding box center [294, 187] width 38 height 20
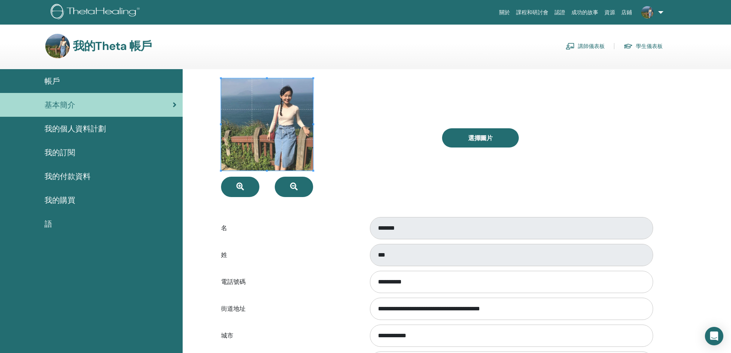
click at [267, 152] on span at bounding box center [267, 124] width 92 height 92
click at [240, 185] on icon "button" at bounding box center [240, 187] width 8 height 8
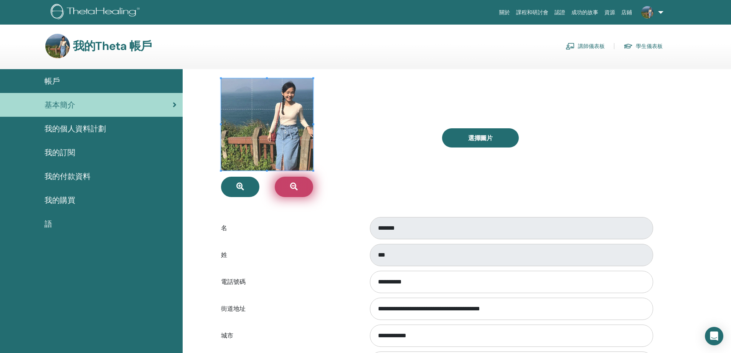
click at [311, 184] on button "button" at bounding box center [294, 187] width 38 height 20
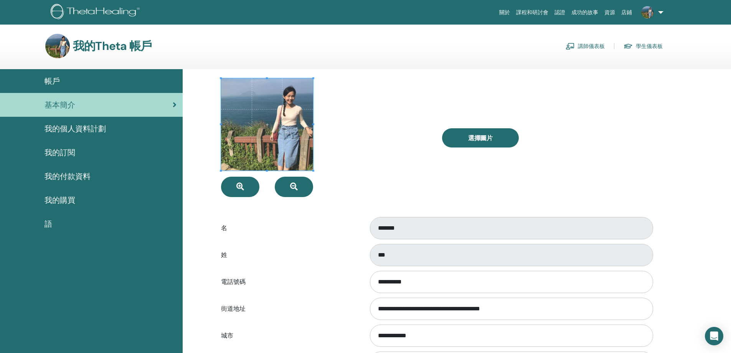
click at [279, 148] on span at bounding box center [267, 124] width 92 height 92
click at [360, 156] on div at bounding box center [325, 137] width 221 height 119
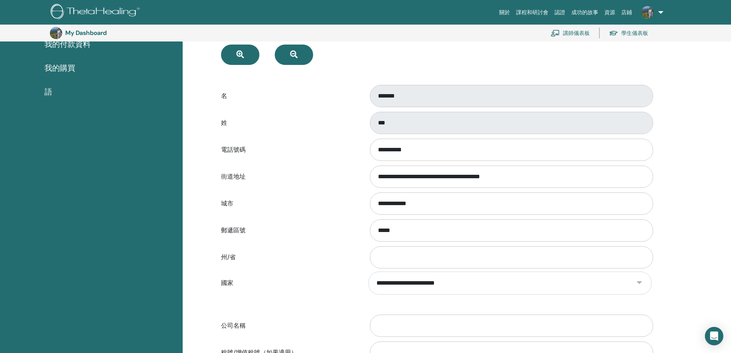
scroll to position [209, 0]
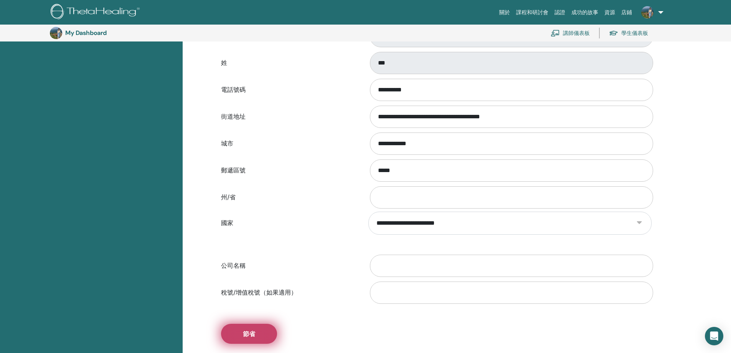
click at [232, 338] on button "節省" at bounding box center [249, 334] width 56 height 20
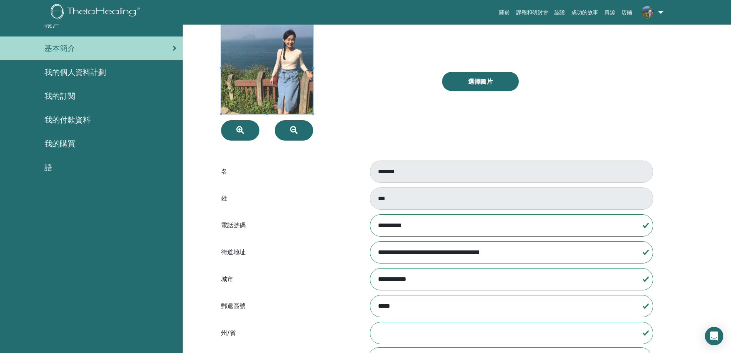
scroll to position [0, 0]
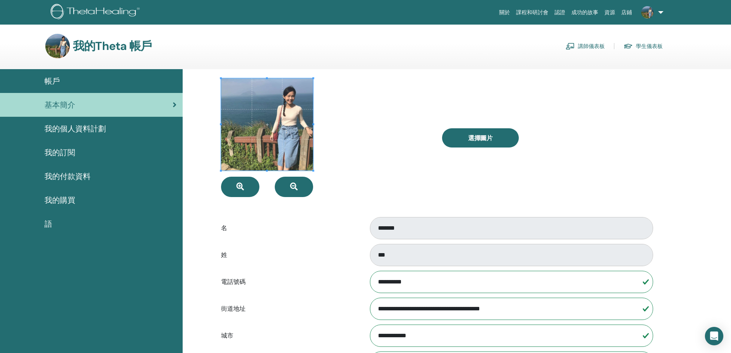
click at [413, 101] on div at bounding box center [325, 137] width 221 height 119
click at [528, 11] on font "課程和研討會" at bounding box center [532, 12] width 32 height 6
